Goal: Navigation & Orientation: Find specific page/section

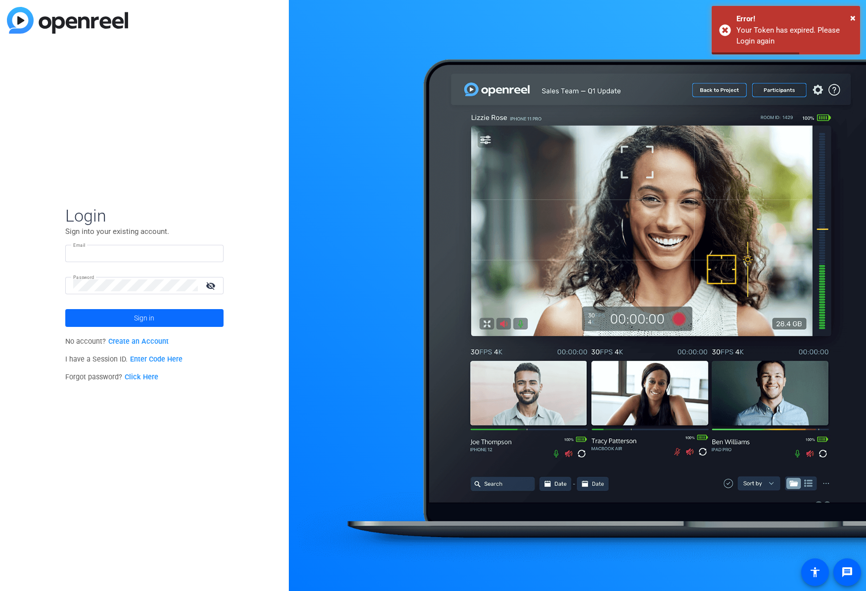
type input "tyler.jackson@us.gt.com"
click at [146, 316] on span "Sign in" at bounding box center [144, 318] width 20 height 25
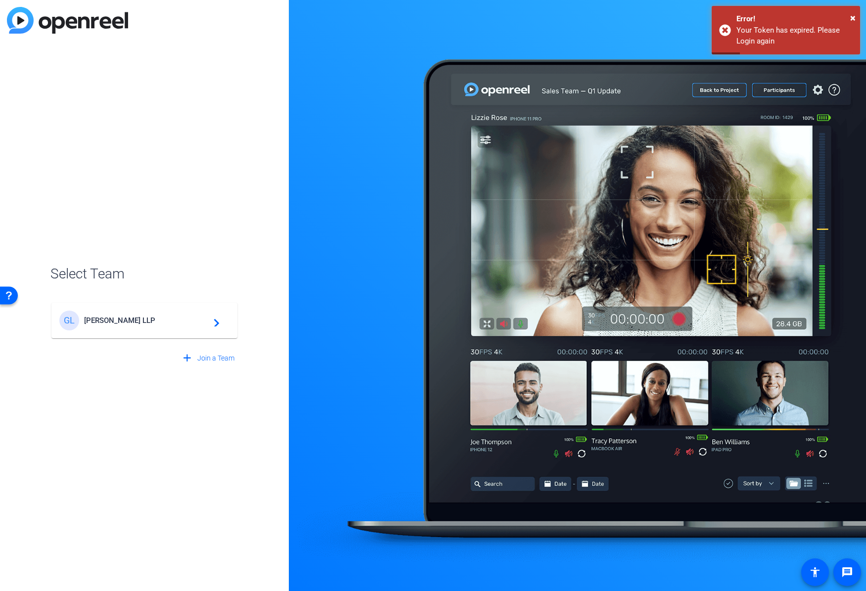
click at [146, 317] on span "Grant Thornton LLP" at bounding box center [146, 320] width 124 height 9
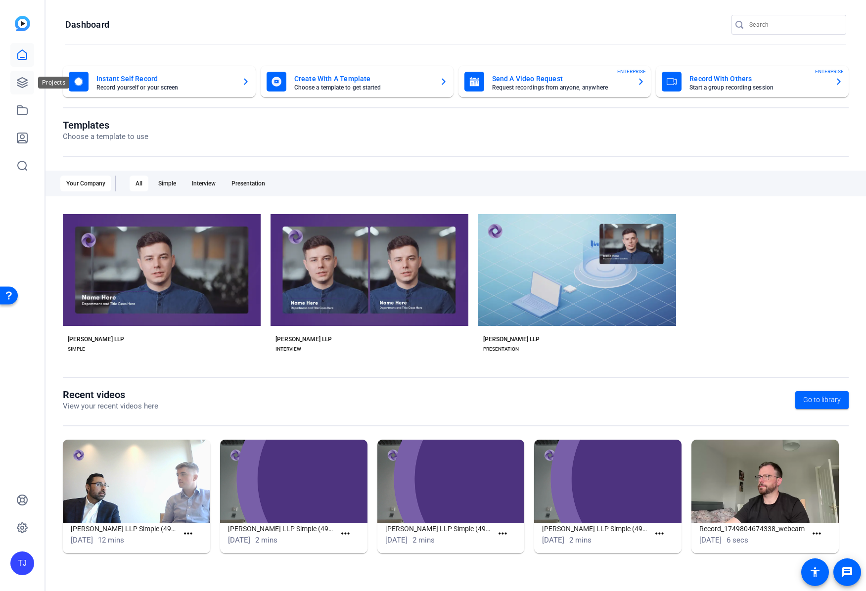
click at [25, 78] on icon at bounding box center [22, 83] width 12 height 12
